Goal: Feedback & Contribution: Contribute content

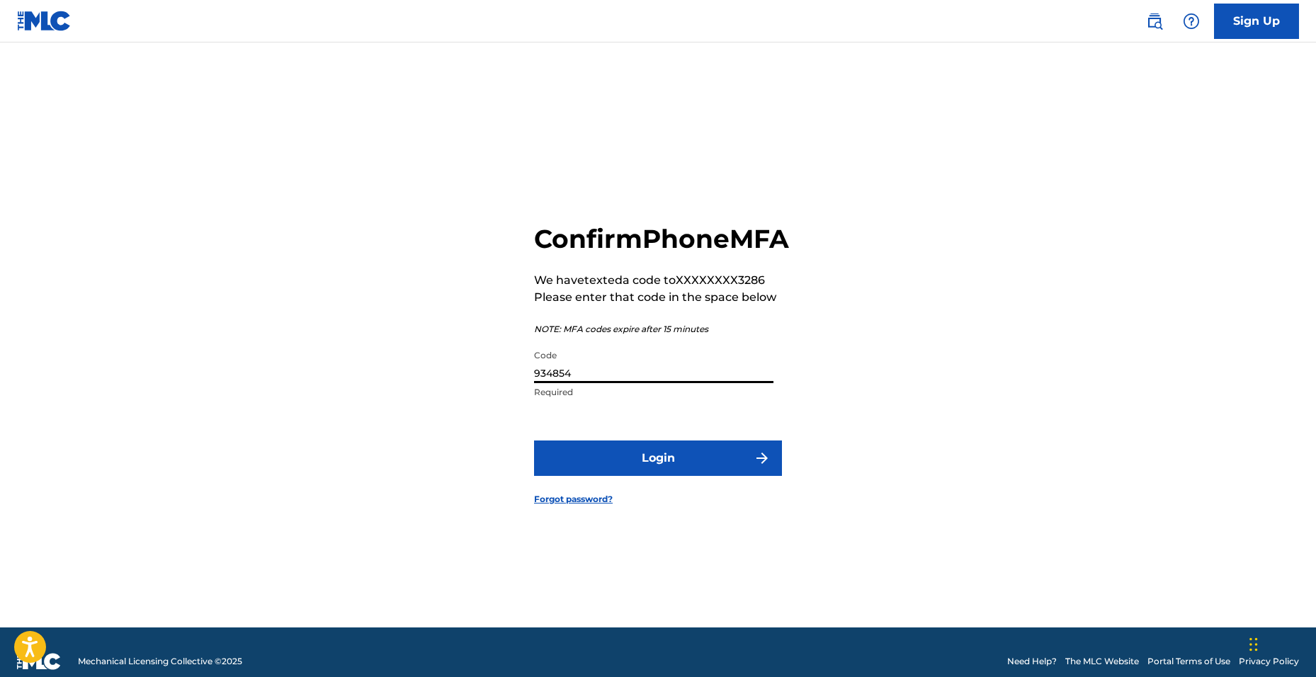
type input "934854"
click at [534, 441] on button "Login" at bounding box center [658, 458] width 248 height 35
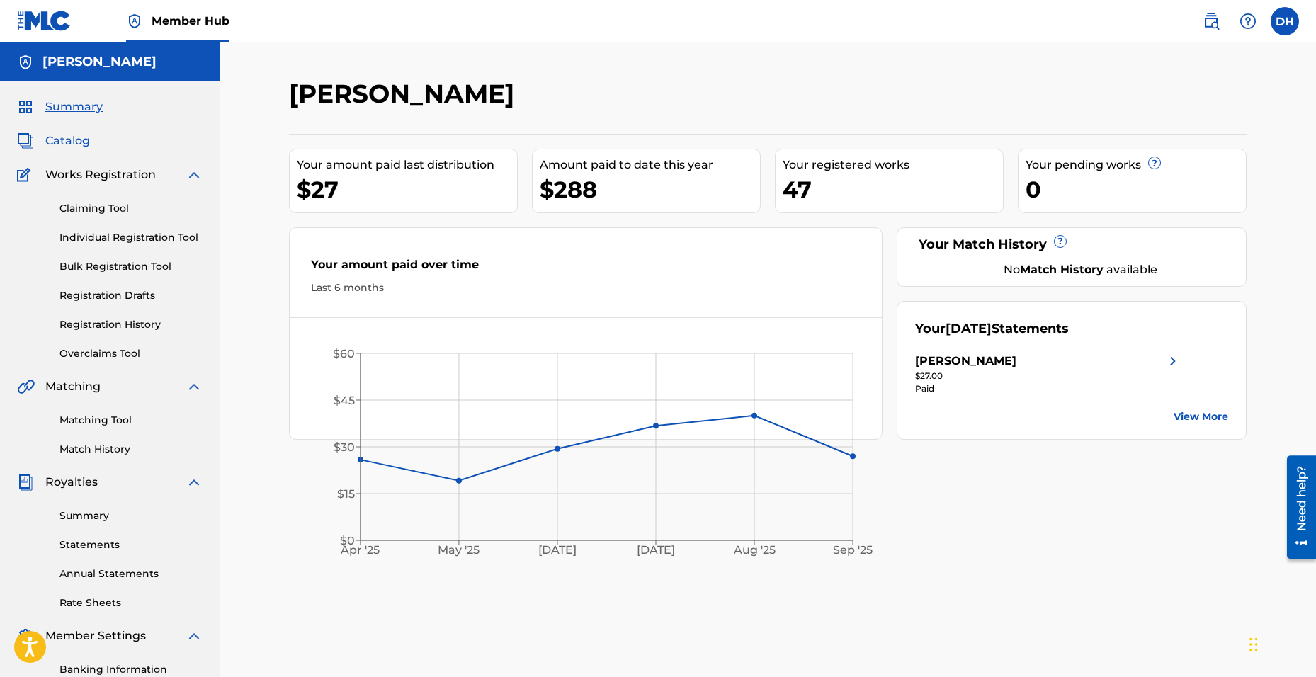
click at [64, 142] on span "Catalog" at bounding box center [67, 140] width 45 height 17
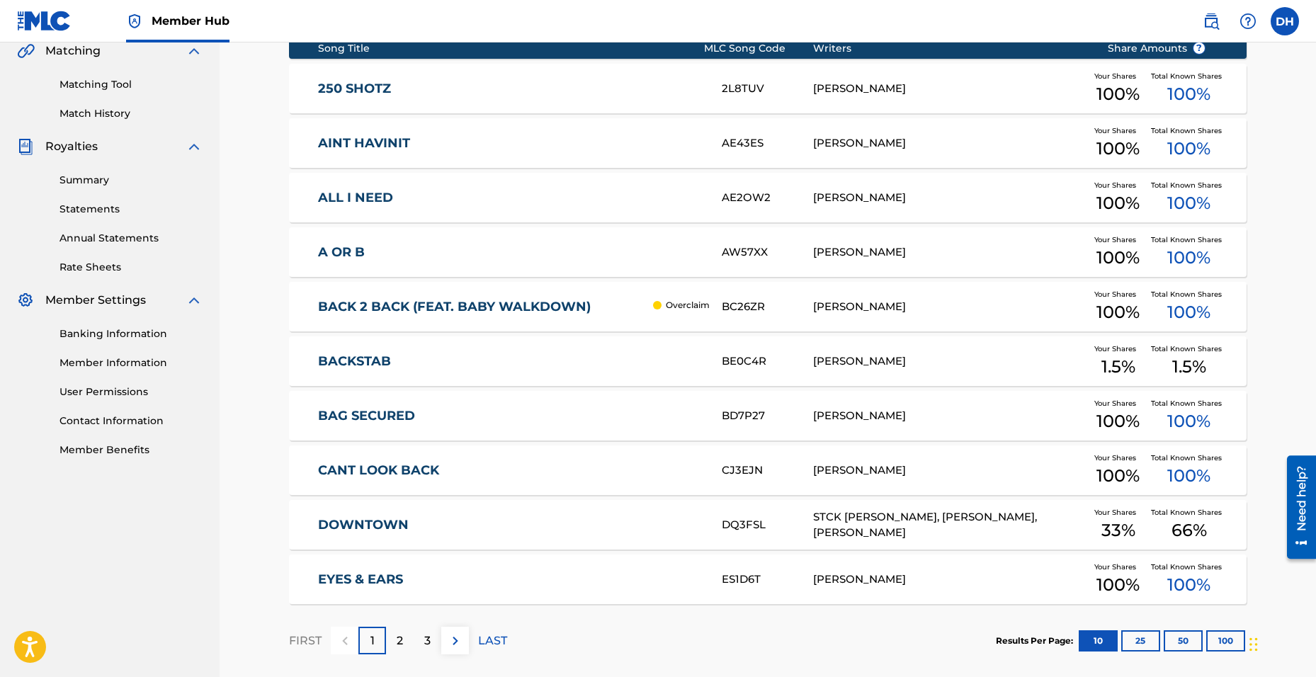
scroll to position [404, 0]
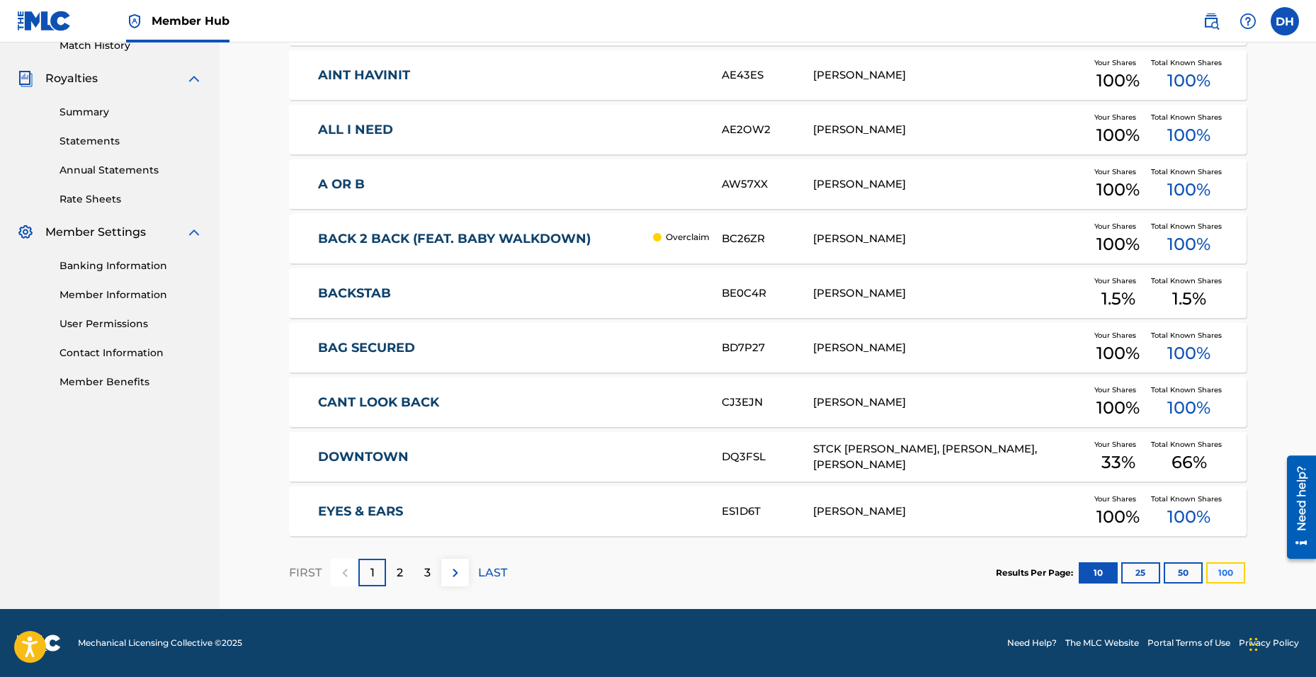
click at [1229, 583] on button "100" at bounding box center [1225, 572] width 39 height 21
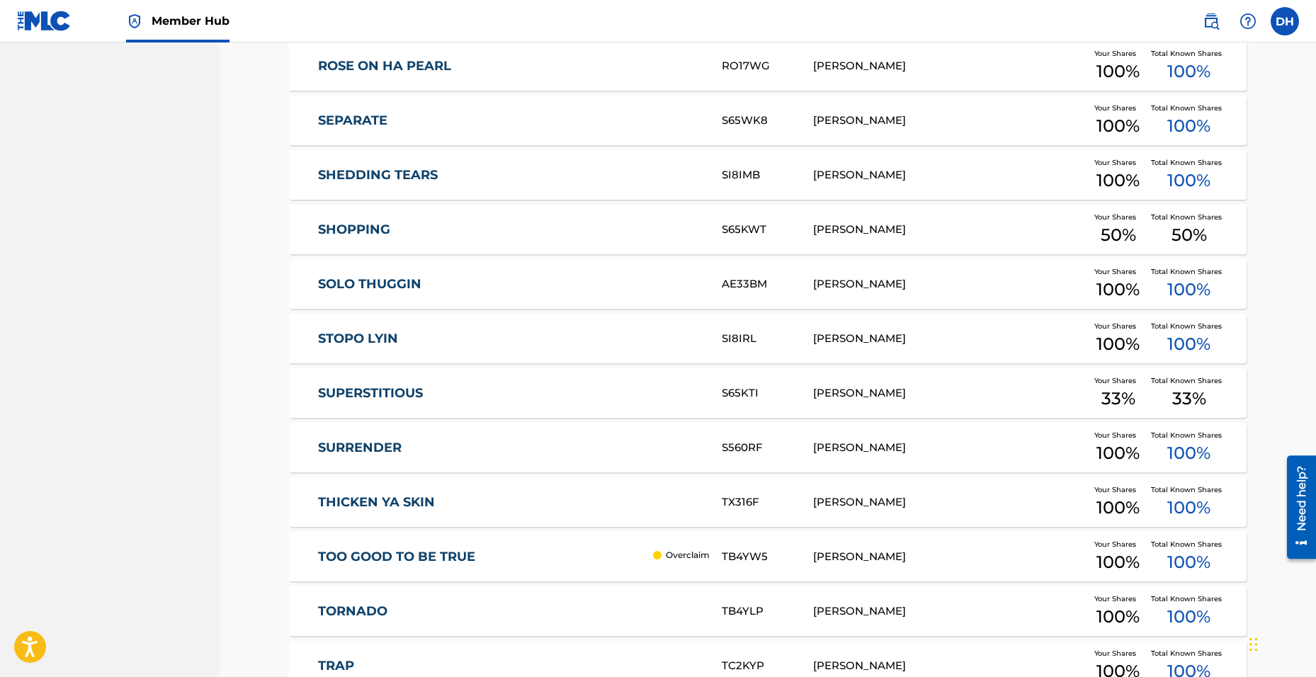
scroll to position [2175, 0]
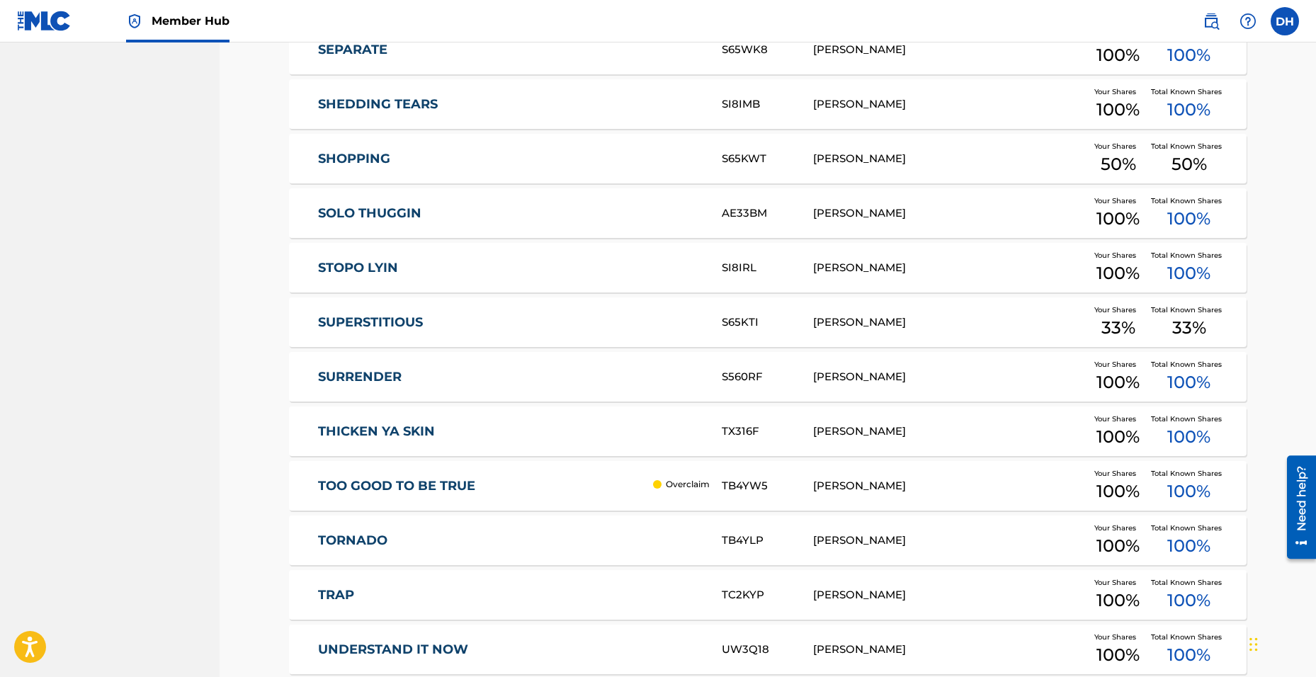
click at [349, 159] on link "SHOPPING" at bounding box center [510, 159] width 385 height 16
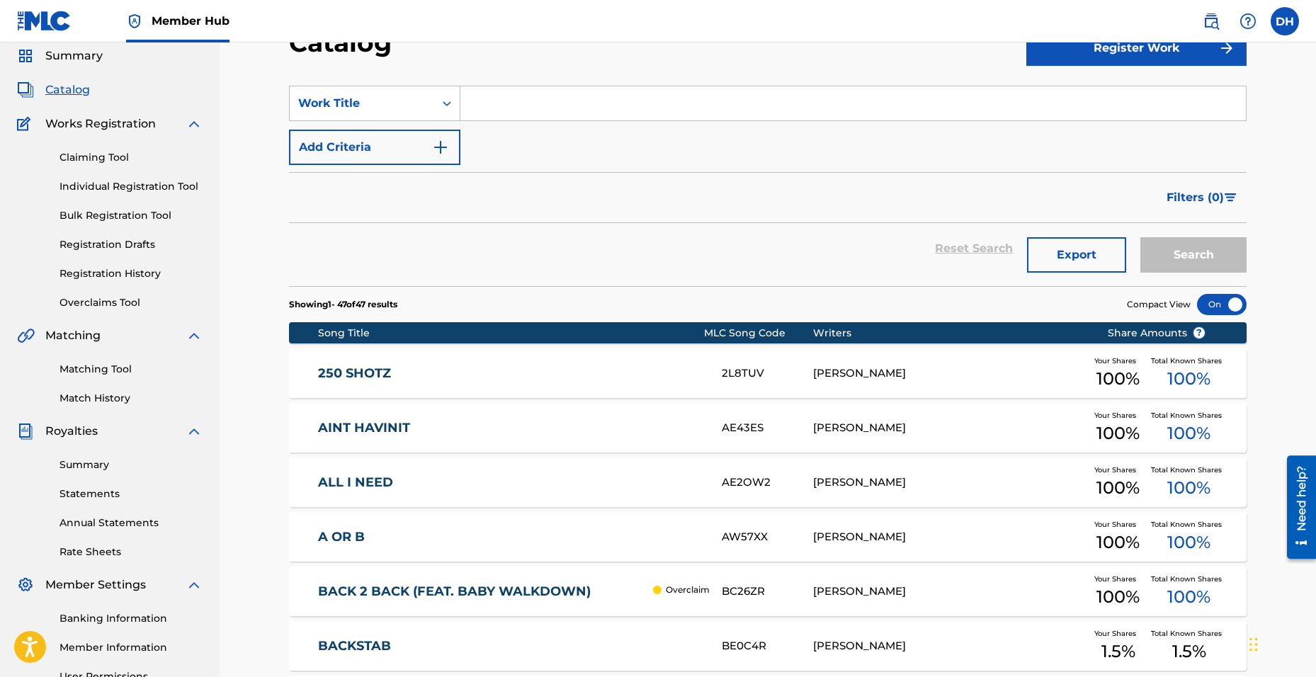
scroll to position [7, 0]
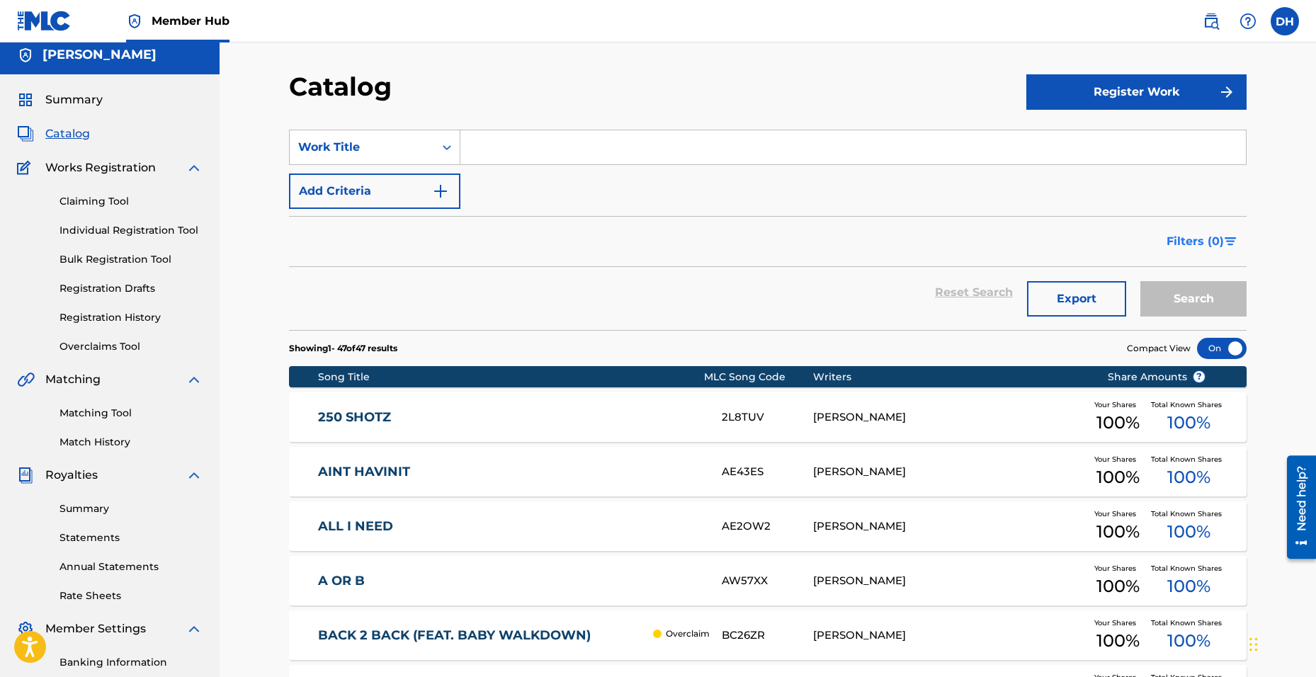
click at [1195, 245] on span "Filters ( 0 )" at bounding box center [1195, 241] width 57 height 17
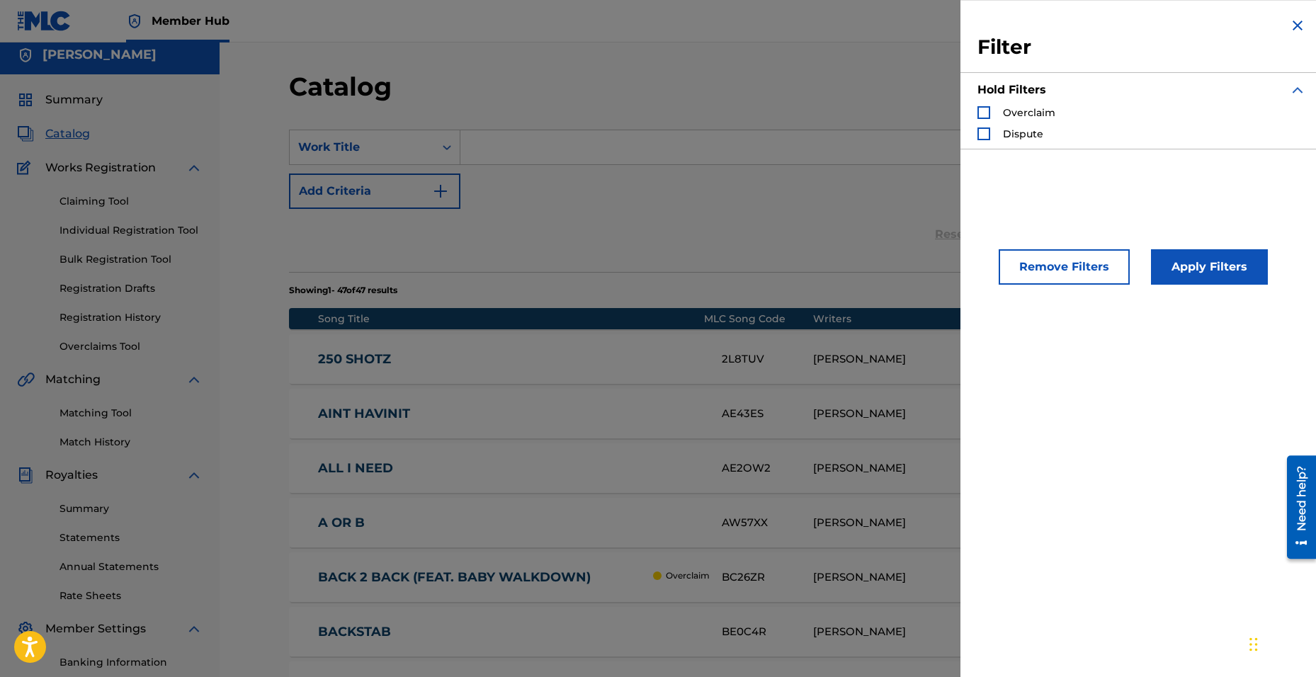
click at [1283, 17] on div "Filter Hold Filters Overclaim Dispute" at bounding box center [1142, 83] width 363 height 166
click at [1294, 30] on img "Search Form" at bounding box center [1297, 25] width 17 height 17
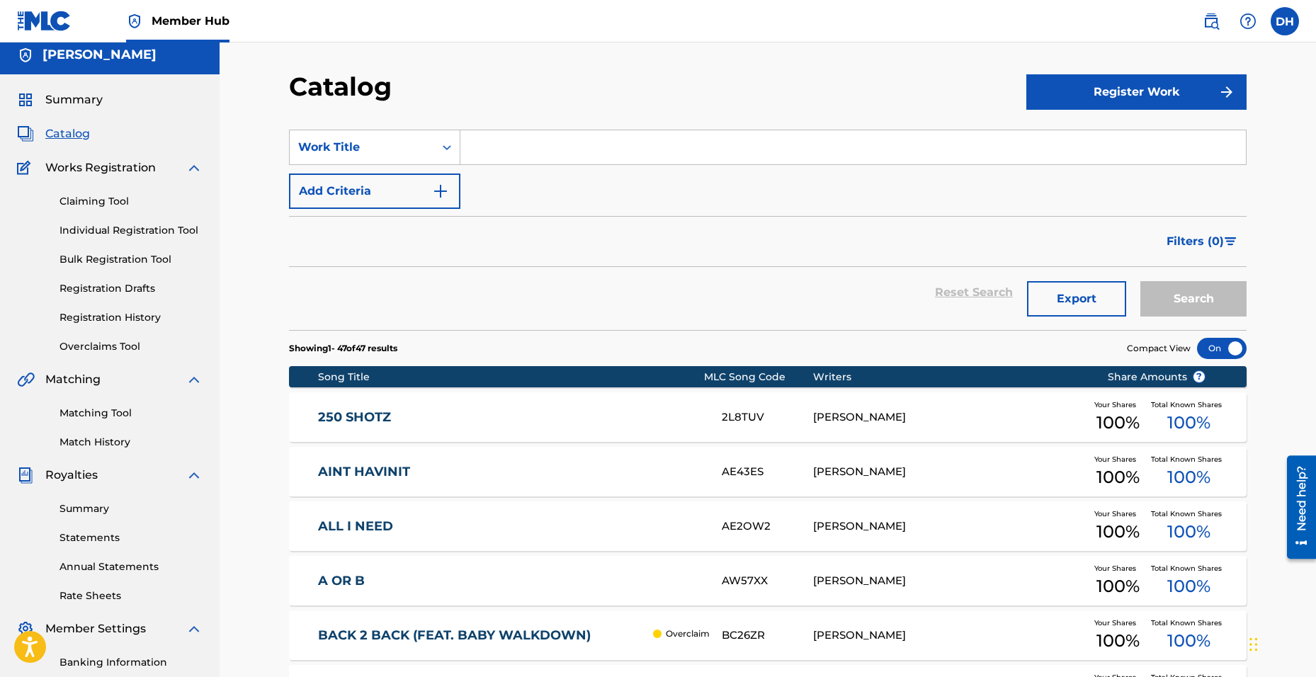
click at [1215, 341] on div at bounding box center [1222, 348] width 50 height 21
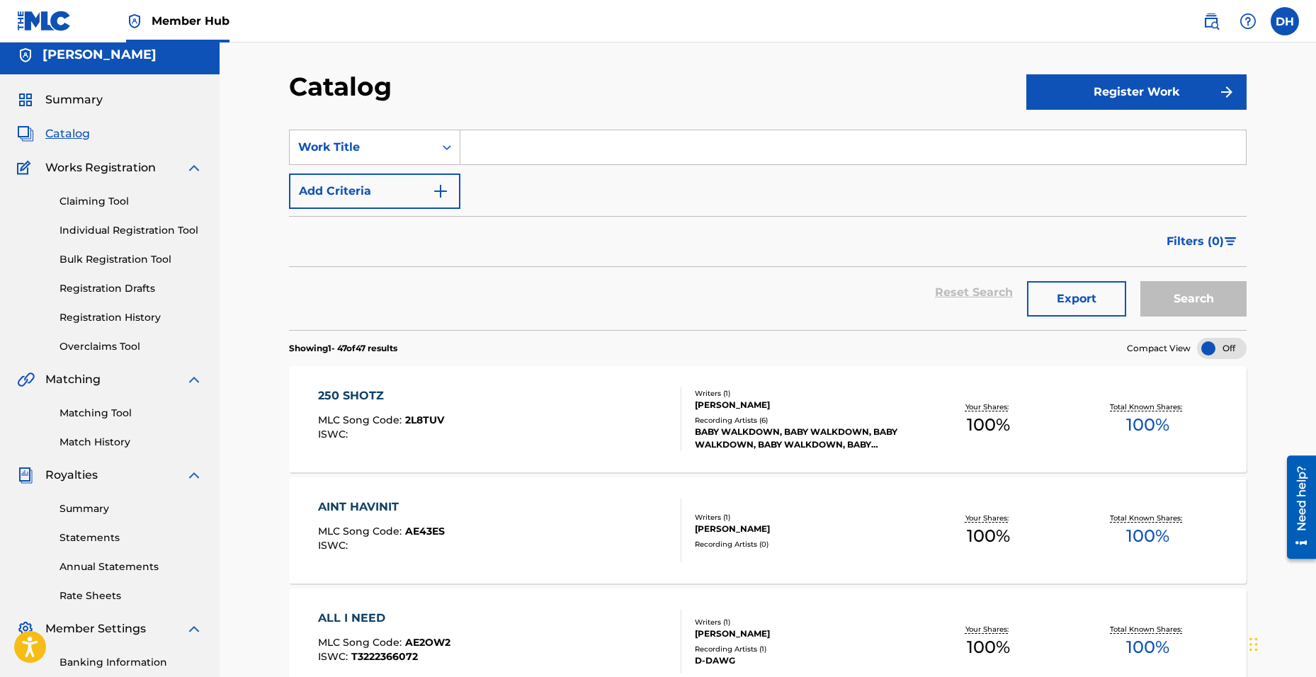
click at [492, 141] on input "Search Form" at bounding box center [853, 147] width 786 height 34
type input "fakin"
click at [1141, 281] on button "Search" at bounding box center [1194, 298] width 106 height 35
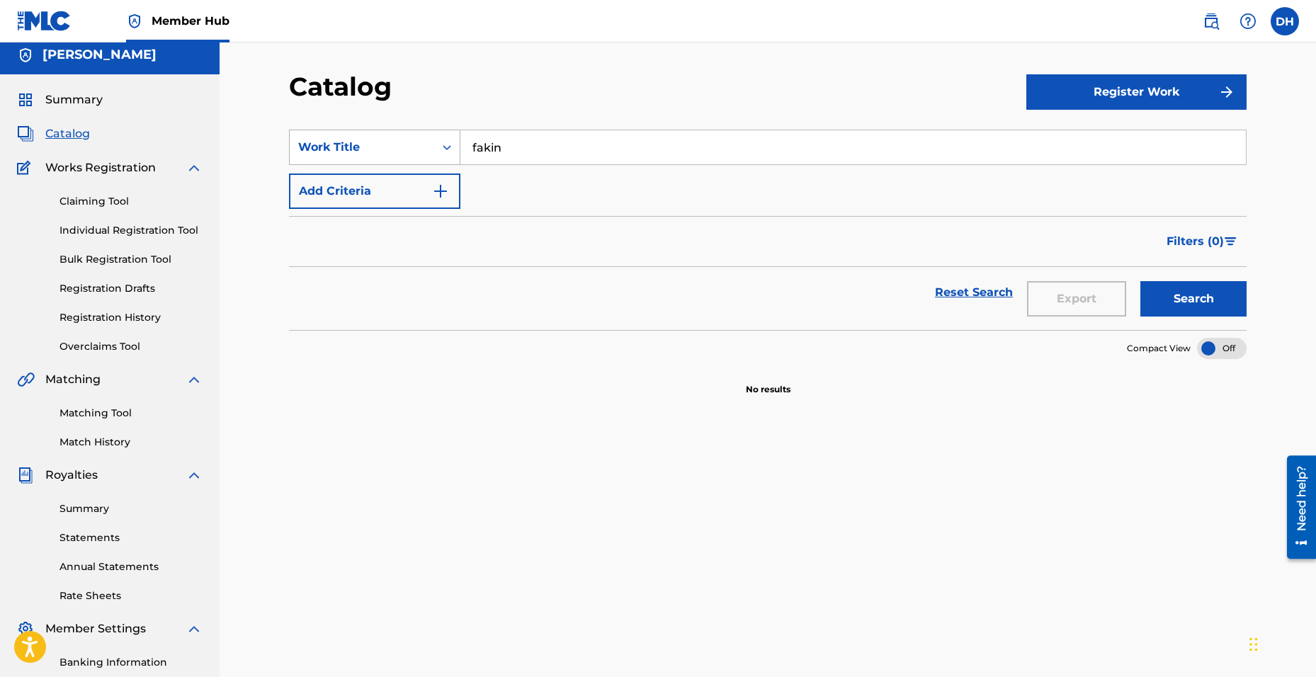
drag, startPoint x: 447, startPoint y: 141, endPoint x: 421, endPoint y: 140, distance: 26.2
click at [421, 140] on div "SearchWithCriteriafb43e49c-4128-46e9-ada5-5a6668e1845d Work Title fakin" at bounding box center [768, 147] width 958 height 35
type input "mask on"
click at [1141, 281] on button "Search" at bounding box center [1194, 298] width 106 height 35
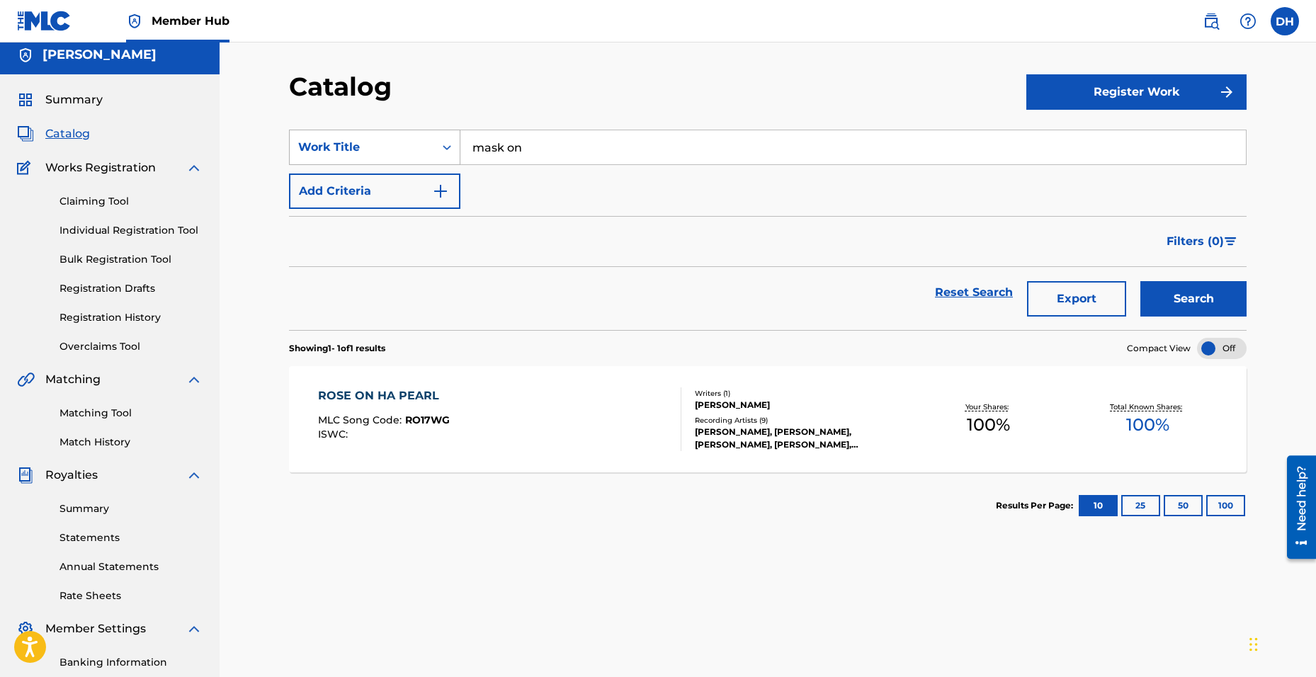
drag, startPoint x: 406, startPoint y: 143, endPoint x: 376, endPoint y: 142, distance: 29.8
click at [376, 142] on div "SearchWithCriteriafb43e49c-4128-46e9-ada5-5a6668e1845d Work Title mask on" at bounding box center [768, 147] width 958 height 35
click at [1080, 91] on button "Register Work" at bounding box center [1136, 91] width 220 height 35
click at [1070, 145] on link "Individual" at bounding box center [1136, 138] width 220 height 34
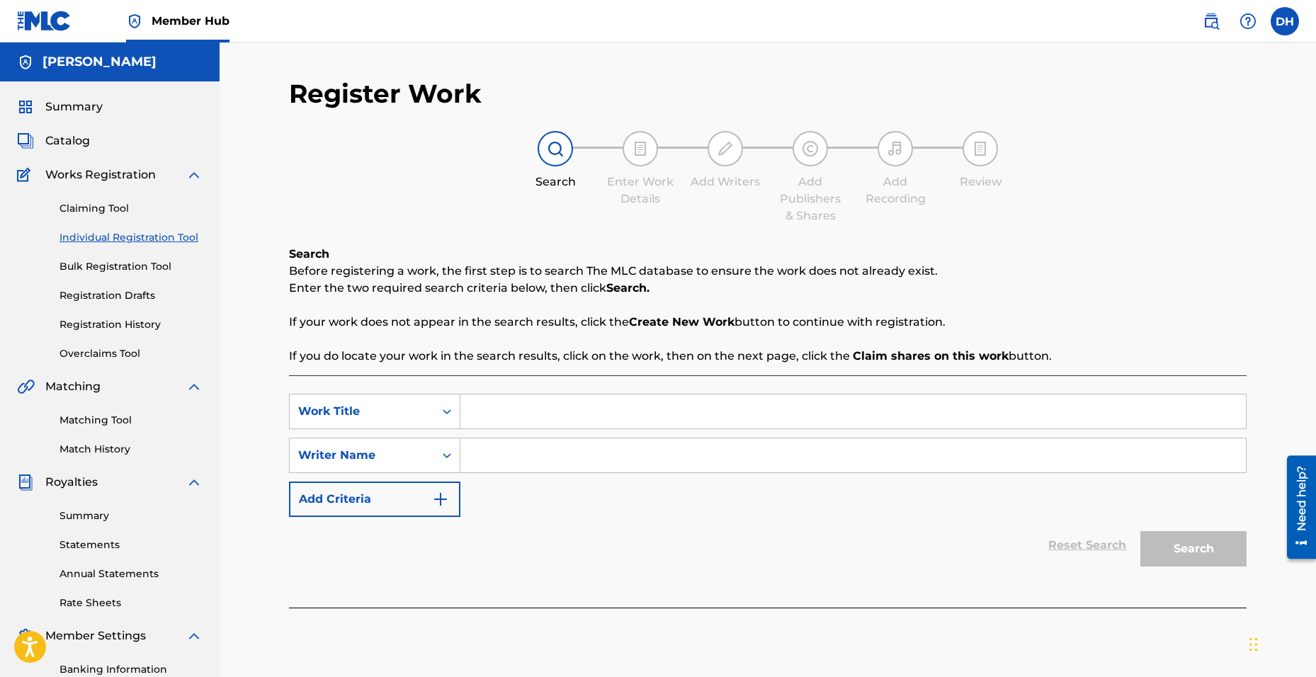
click at [586, 423] on input "Search Form" at bounding box center [853, 412] width 786 height 34
type input "mask on"
click at [565, 467] on input "Search Form" at bounding box center [853, 455] width 786 height 34
click at [1141, 531] on button "Search" at bounding box center [1194, 548] width 106 height 35
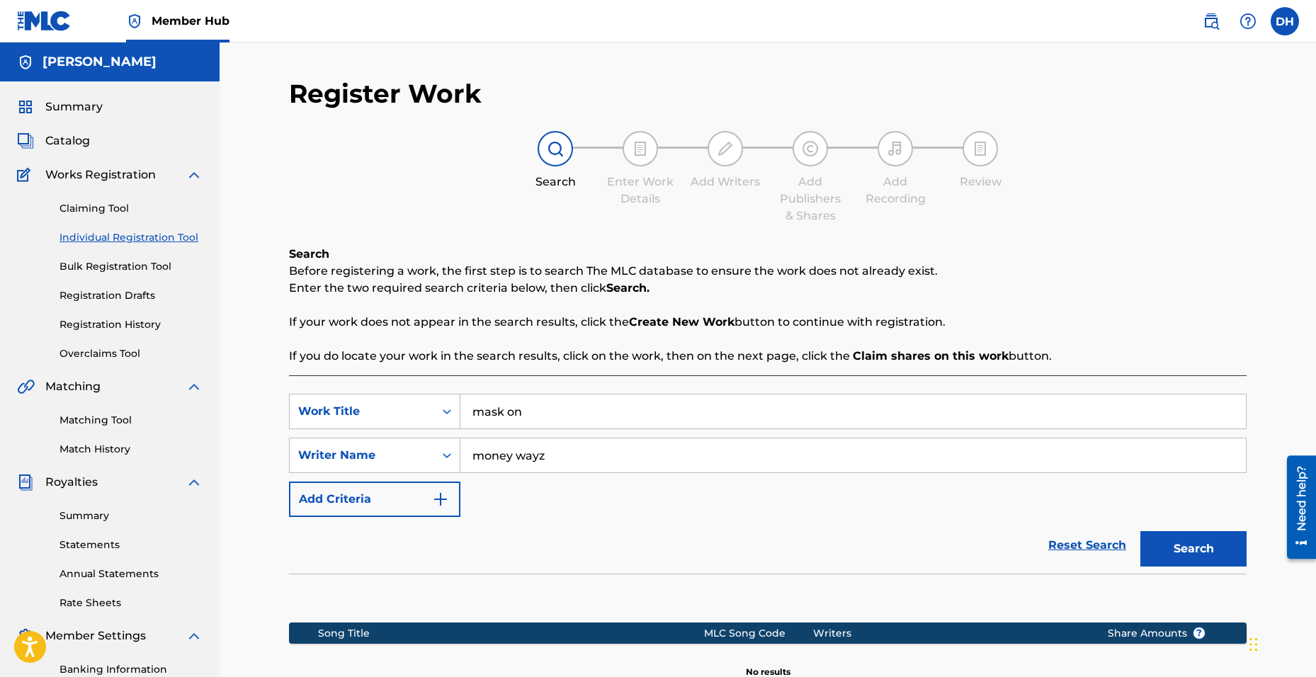
type input "money wayz"
click at [1141, 531] on button "Search" at bounding box center [1194, 548] width 106 height 35
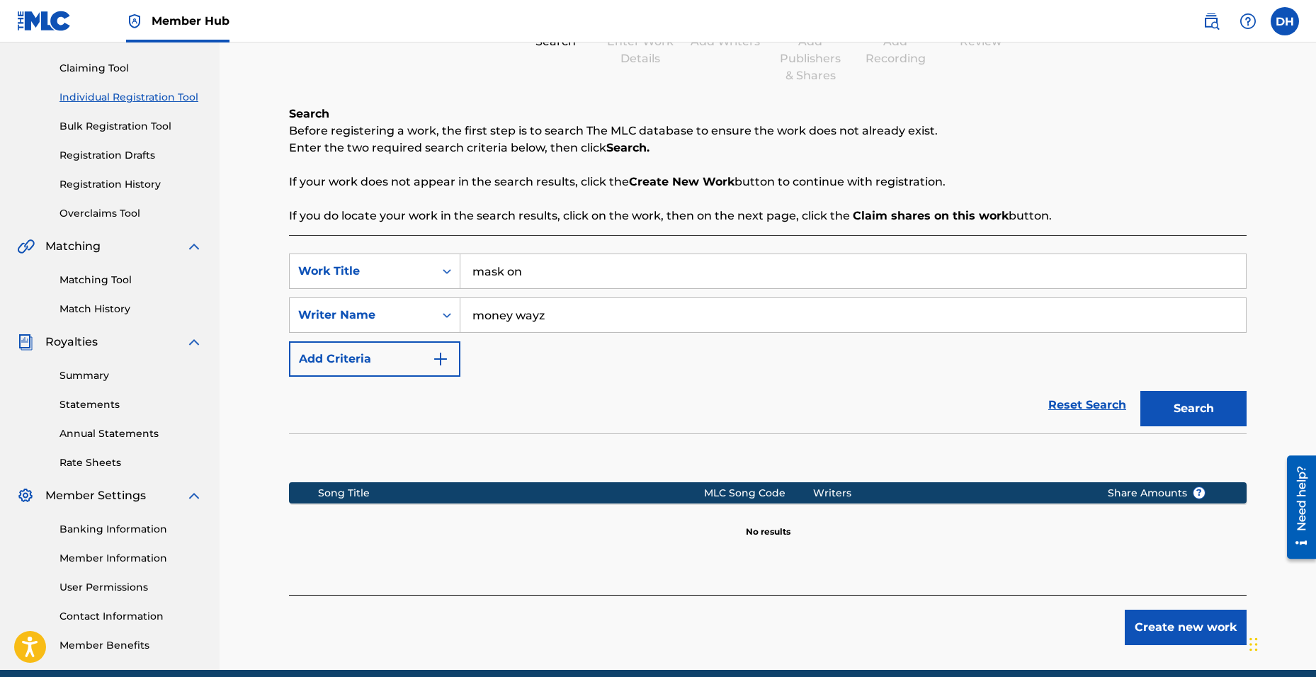
scroll to position [142, 0]
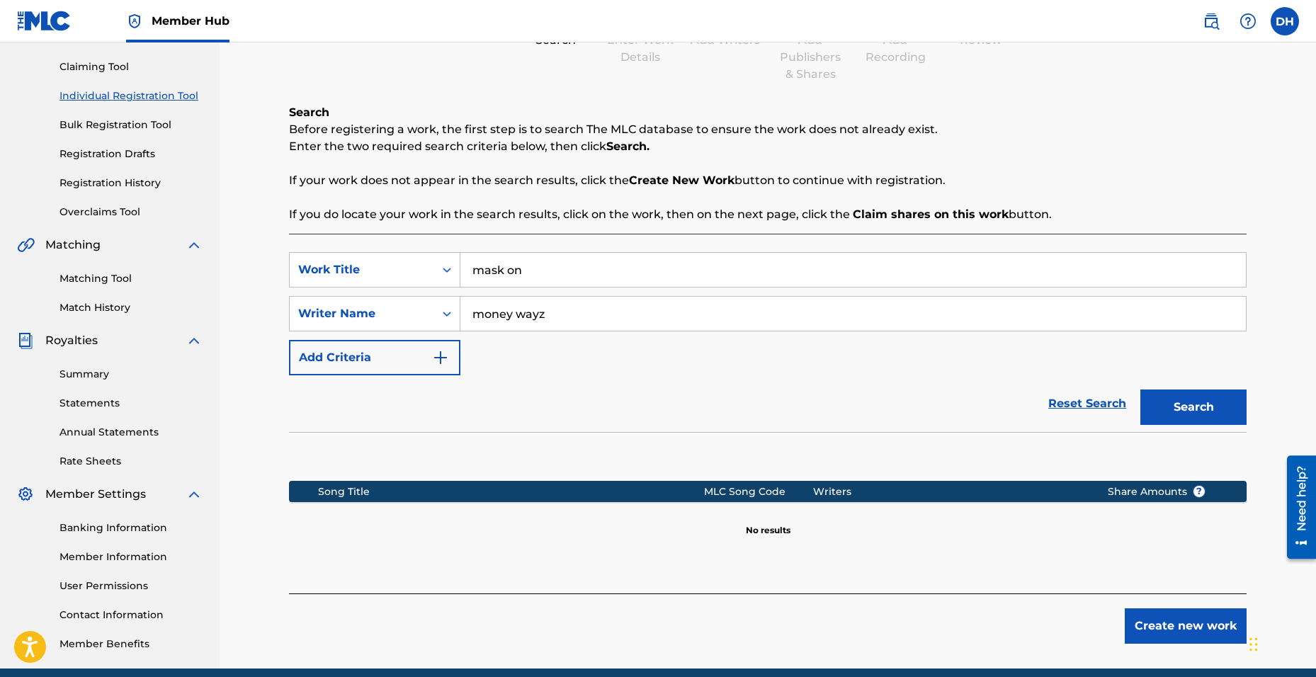
drag, startPoint x: 575, startPoint y: 315, endPoint x: 347, endPoint y: 288, distance: 229.7
click at [347, 288] on div "SearchWithCriteria3783f2d0-18be-42cb-92b9-08d82f848d90 Work Title mask on Searc…" at bounding box center [768, 313] width 958 height 123
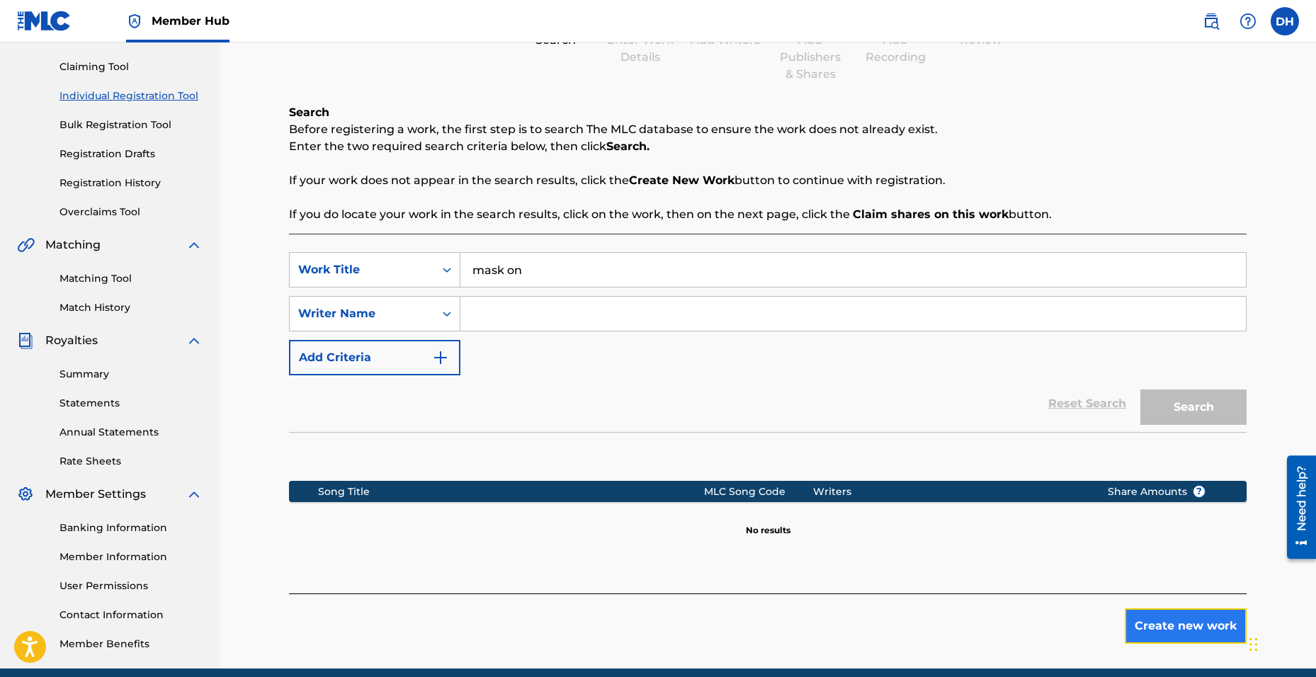
click at [1150, 617] on button "Create new work" at bounding box center [1186, 626] width 122 height 35
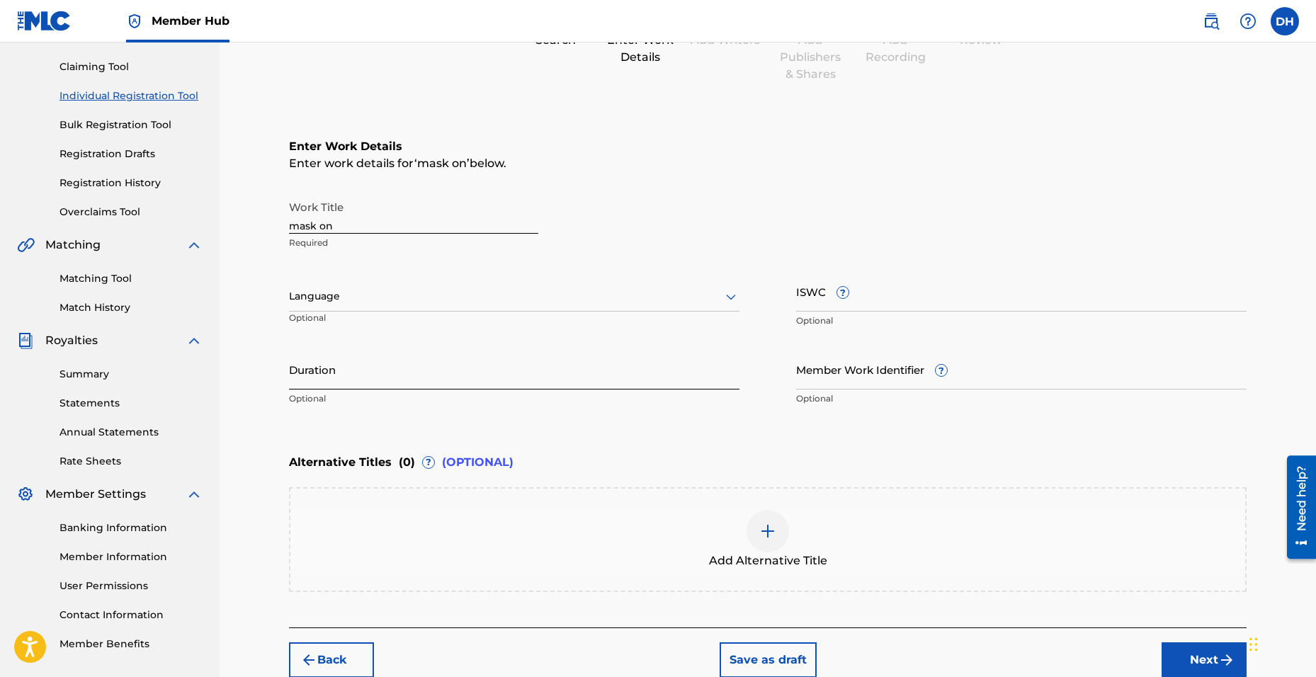
click at [327, 373] on input "Duration" at bounding box center [514, 369] width 451 height 40
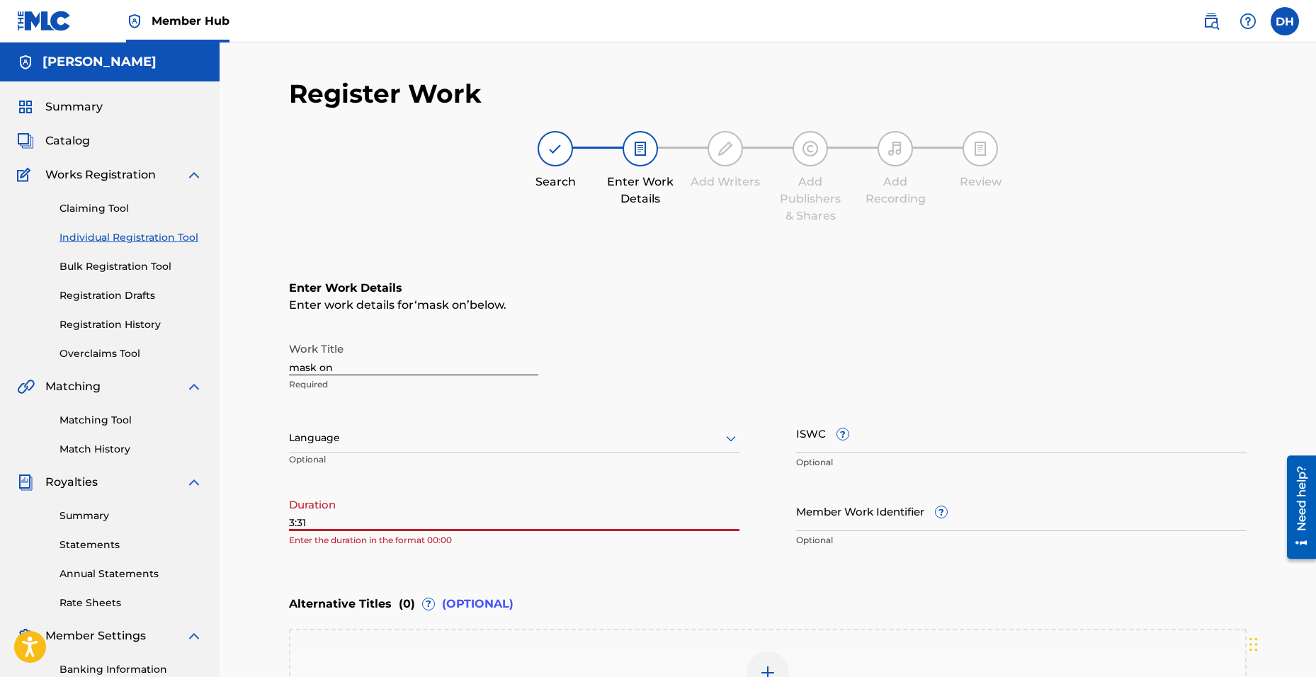
scroll to position [71, 0]
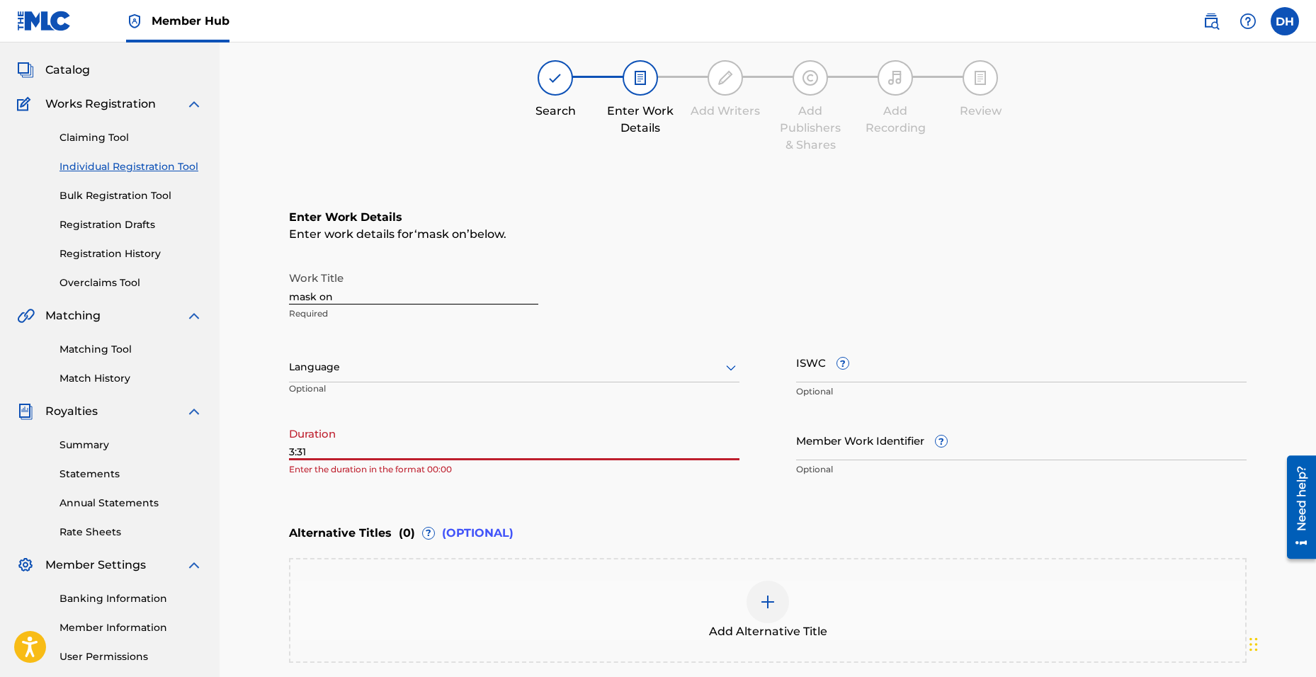
type input "3:31"
